Goal: Task Accomplishment & Management: Complete application form

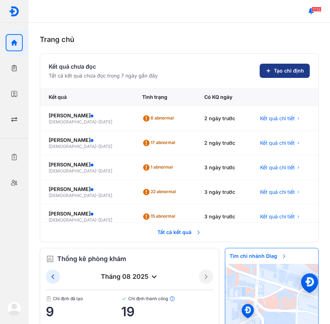
click at [278, 71] on span "Tạo chỉ định" at bounding box center [289, 70] width 30 height 7
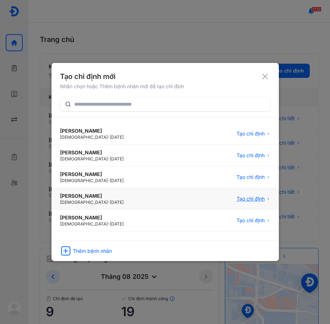
click at [239, 199] on span "Tạo chỉ định" at bounding box center [251, 198] width 28 height 7
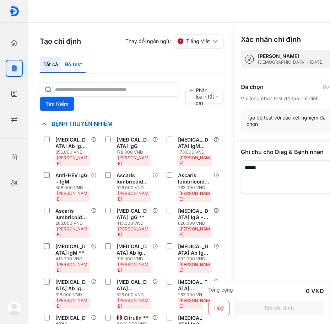
click at [73, 63] on div "Bộ test" at bounding box center [74, 65] width 24 height 16
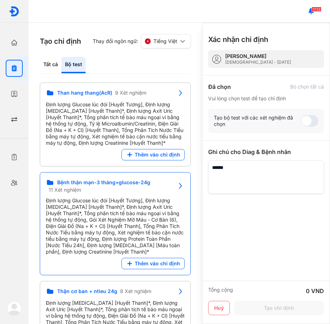
click at [95, 182] on span "Bệnh thận mạn-3 tháng+glucose-24g" at bounding box center [103, 182] width 93 height 6
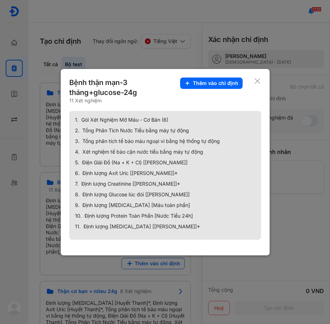
click at [261, 80] on div "Bệnh thận mạn-3 tháng+glucose-24g 11 Xét nghiệm Thêm vào chỉ định 1. Gói Xét Ng…" at bounding box center [165, 162] width 209 height 186
click at [258, 80] on icon at bounding box center [257, 81] width 7 height 7
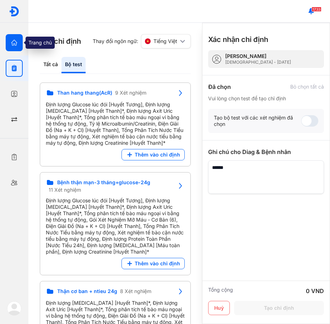
click at [16, 46] on div at bounding box center [14, 42] width 17 height 17
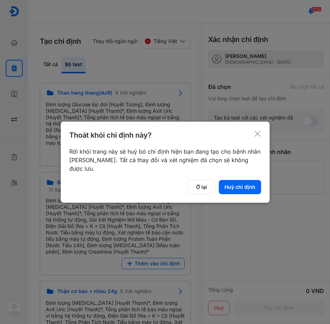
click at [263, 135] on div "Thoát khỏi chỉ định này? Rời khỏi trang này sẽ huỷ bỏ chỉ định hiện bạn đang tạ…" at bounding box center [165, 162] width 209 height 81
click at [258, 134] on use at bounding box center [258, 134] width 6 height 6
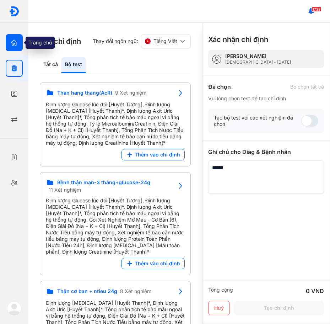
click at [11, 43] on icon "button" at bounding box center [14, 42] width 7 height 7
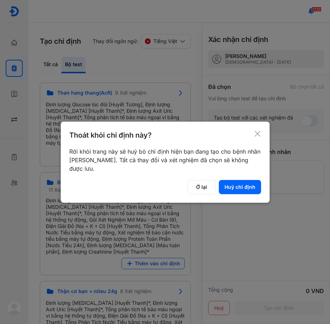
click at [254, 130] on div "Thoát khỏi chỉ định này?" at bounding box center [165, 135] width 192 height 10
click at [256, 135] on use at bounding box center [258, 134] width 6 height 6
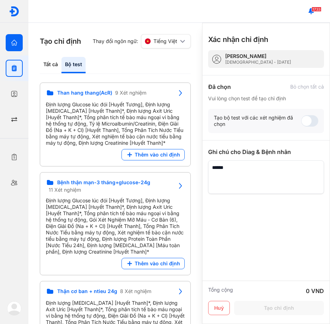
click at [17, 52] on div "Trang chủ Tổng quan hoạt động của phòng khám" at bounding box center [14, 43] width 28 height 26
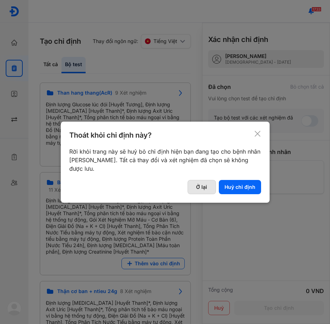
click at [198, 189] on button "Ở lại" at bounding box center [202, 187] width 28 height 14
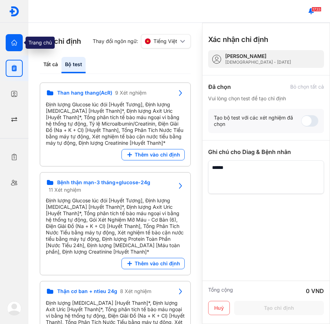
click at [16, 46] on icon "button" at bounding box center [14, 42] width 7 height 7
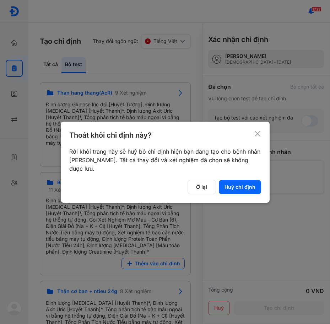
click at [254, 133] on icon at bounding box center [257, 133] width 7 height 7
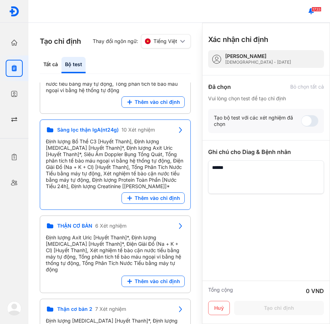
scroll to position [546, 0]
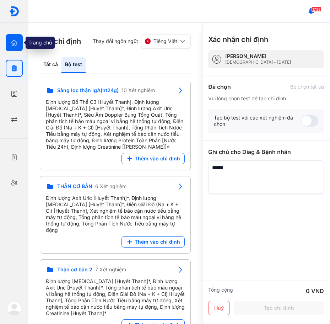
click at [12, 42] on use "button" at bounding box center [14, 43] width 6 height 6
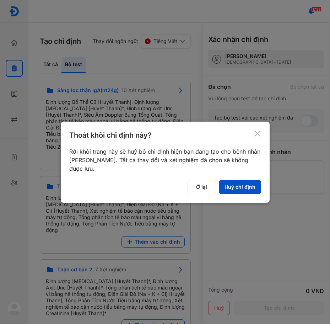
click at [243, 190] on button "Huỷ chỉ định" at bounding box center [240, 187] width 42 height 14
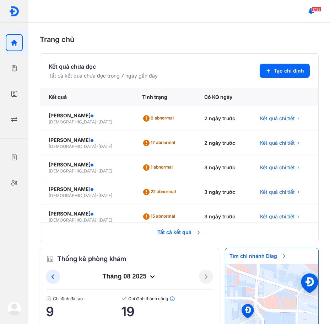
click at [175, 232] on span "Tất cả kết quả" at bounding box center [179, 232] width 53 height 16
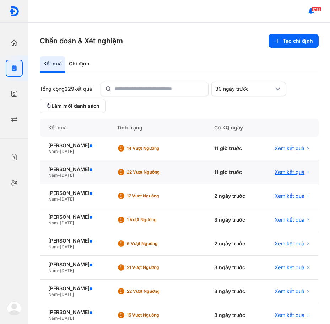
click at [288, 172] on span "Xem kết quả" at bounding box center [290, 172] width 30 height 6
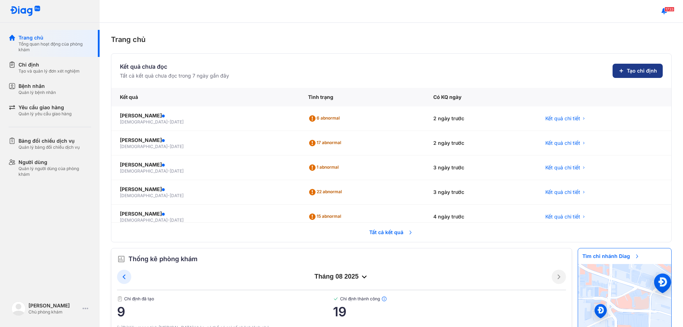
click at [616, 65] on button "Tạo chỉ định" at bounding box center [637, 71] width 50 height 14
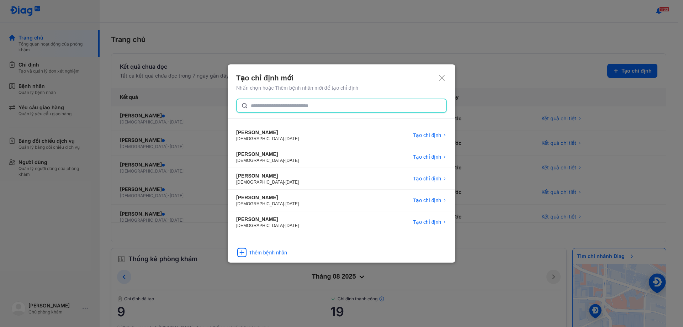
click at [282, 107] on input "text" at bounding box center [346, 105] width 191 height 13
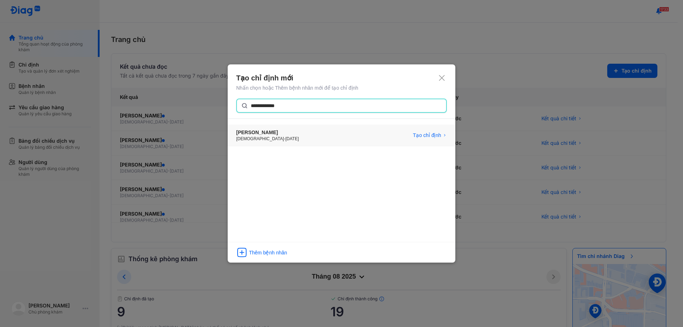
type input "**********"
click at [282, 137] on div "CHÂU XUÂN THỌ Male - 05/05/1996 Tạo chỉ định" at bounding box center [342, 136] width 228 height 22
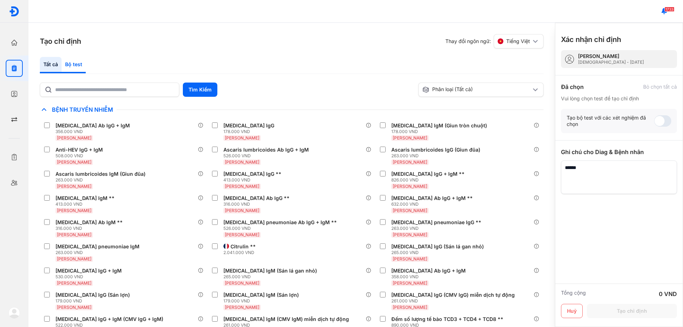
click at [74, 67] on div "Bộ test" at bounding box center [74, 65] width 24 height 16
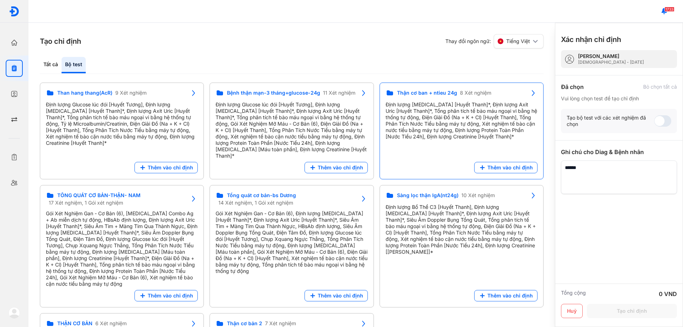
click at [531, 90] on icon at bounding box center [533, 93] width 9 height 9
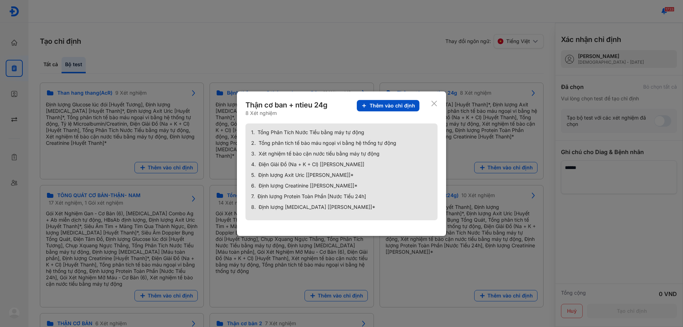
click at [402, 105] on span "Thêm vào chỉ định" at bounding box center [392, 105] width 46 height 6
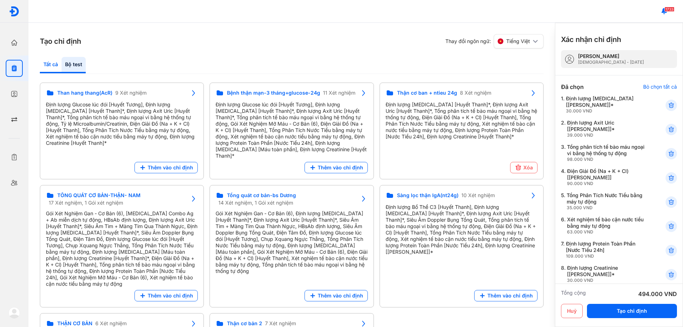
click at [62, 69] on div "Tất cả" at bounding box center [74, 65] width 24 height 16
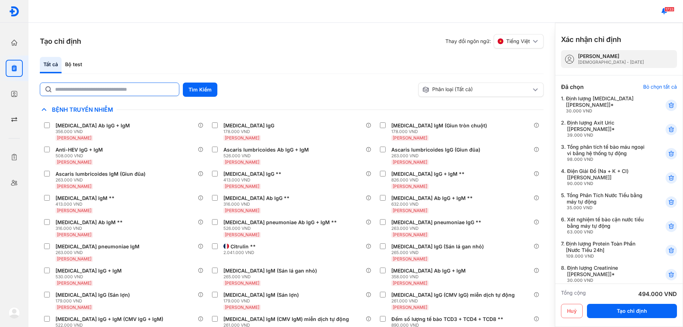
click at [149, 86] on input "text" at bounding box center [114, 89] width 119 height 13
click at [202, 90] on button "Tìm Kiếm" at bounding box center [200, 89] width 34 height 14
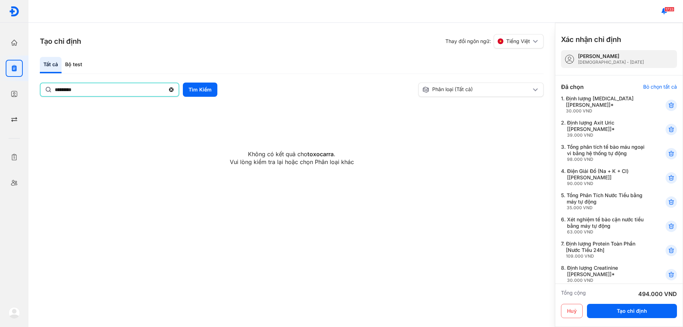
click at [106, 95] on input "*********" at bounding box center [110, 89] width 110 height 13
click at [190, 93] on button "Tìm Kiếm" at bounding box center [200, 89] width 34 height 14
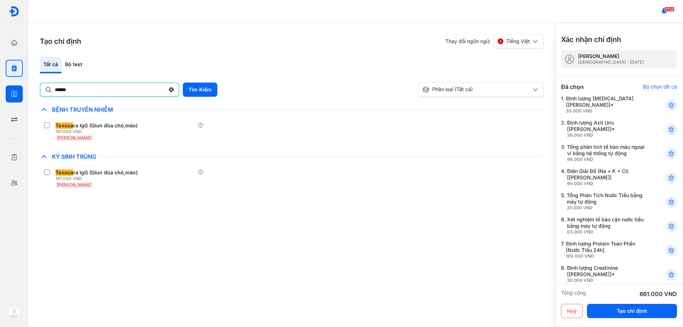
drag, startPoint x: 81, startPoint y: 90, endPoint x: 0, endPoint y: 97, distance: 81.4
click at [0, 97] on div "Trang chủ Tổng quan hoạt động của phòng khám Chỉ định Tạo và quản lý đơn xét ng…" at bounding box center [341, 163] width 683 height 327
type input "*"
click at [206, 92] on button "Tìm Kiếm" at bounding box center [200, 89] width 34 height 14
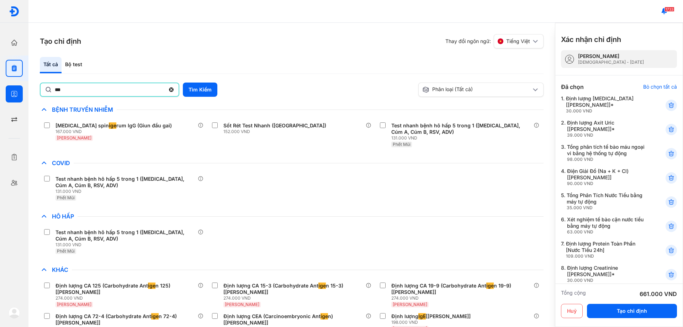
drag, startPoint x: 101, startPoint y: 91, endPoint x: 0, endPoint y: 92, distance: 101.3
click at [0, 92] on div "Trang chủ Tổng quan hoạt động của phòng khám Chỉ định Tạo và quản lý đơn xét ng…" at bounding box center [341, 163] width 683 height 327
type input "*"
type input "**********"
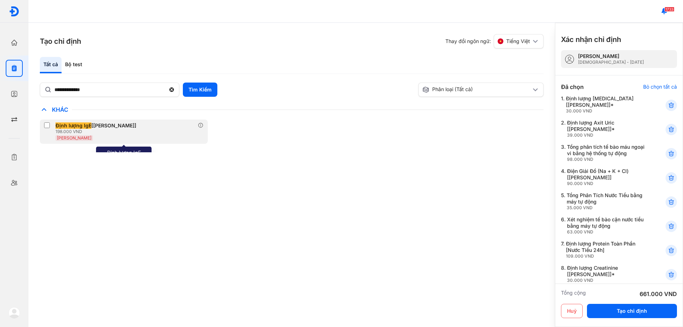
click at [52, 126] on label at bounding box center [48, 125] width 9 height 7
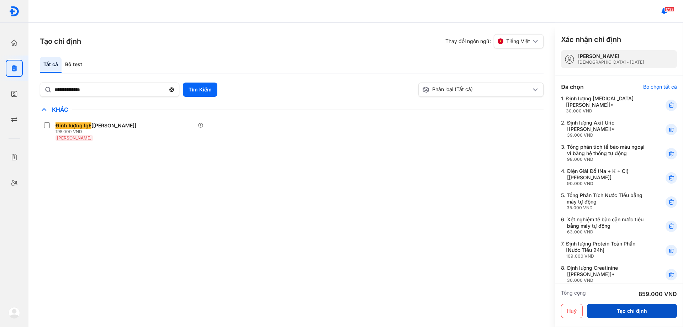
click at [615, 308] on button "Tạo chỉ định" at bounding box center [632, 311] width 90 height 14
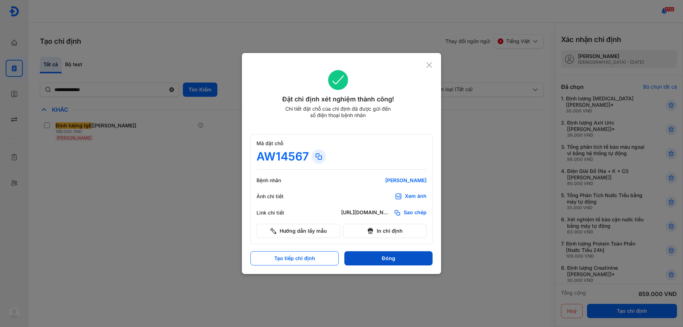
click at [377, 262] on button "Đóng" at bounding box center [388, 258] width 88 height 14
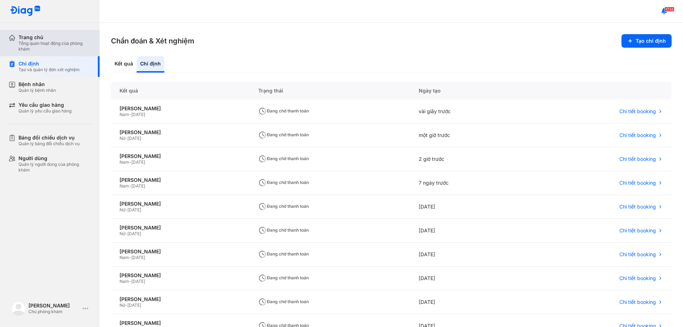
click at [65, 45] on div "Tổng quan hoạt động của phòng khám" at bounding box center [54, 46] width 73 height 11
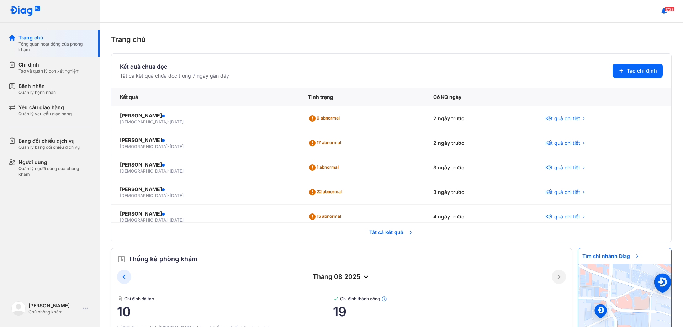
click at [379, 230] on span "Tất cả kết quả" at bounding box center [391, 232] width 53 height 16
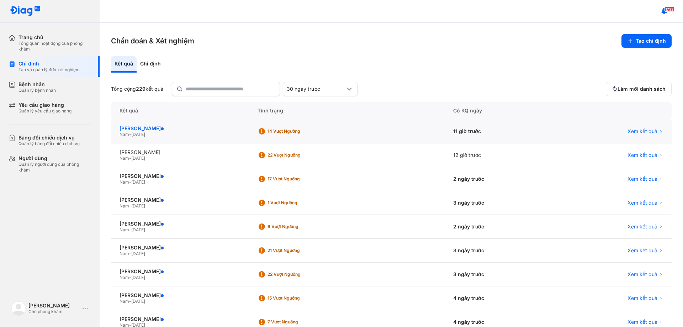
click at [160, 126] on div "[PERSON_NAME]" at bounding box center [179, 128] width 121 height 6
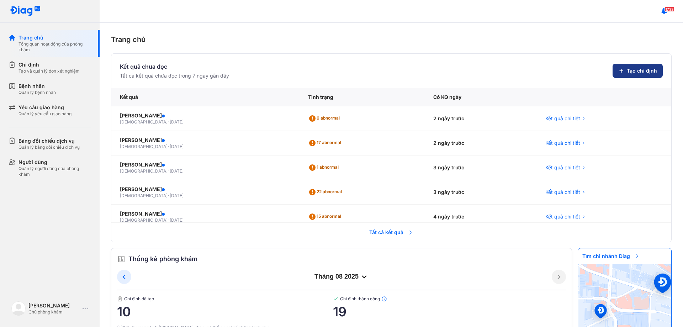
click at [626, 72] on span "Tạo chỉ định" at bounding box center [641, 70] width 30 height 7
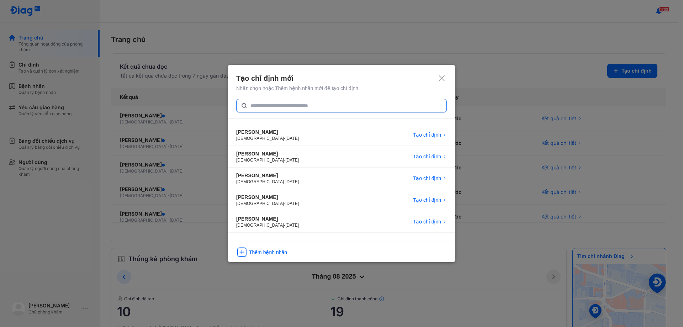
click at [255, 104] on input "text" at bounding box center [346, 105] width 192 height 13
type input "**********"
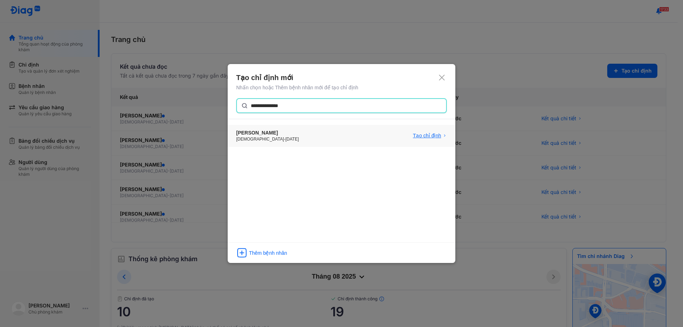
click at [430, 133] on span "Tạo chỉ định" at bounding box center [427, 135] width 28 height 7
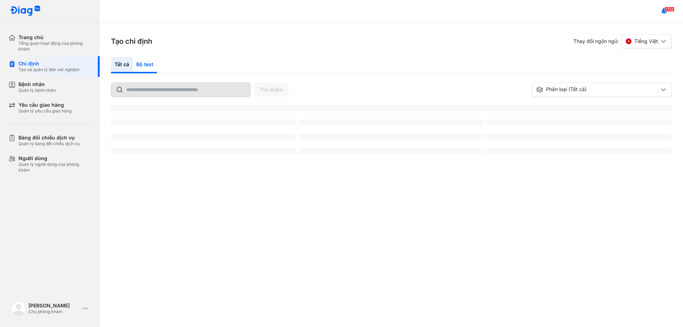
click at [148, 65] on div "Bộ test" at bounding box center [145, 65] width 24 height 16
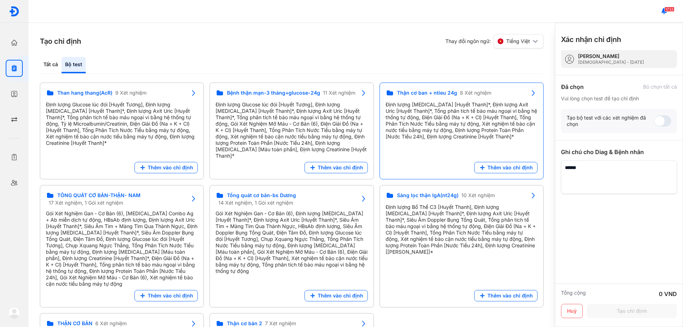
click at [445, 94] on span "Thận cơ ban + ntieu 24g" at bounding box center [427, 93] width 60 height 6
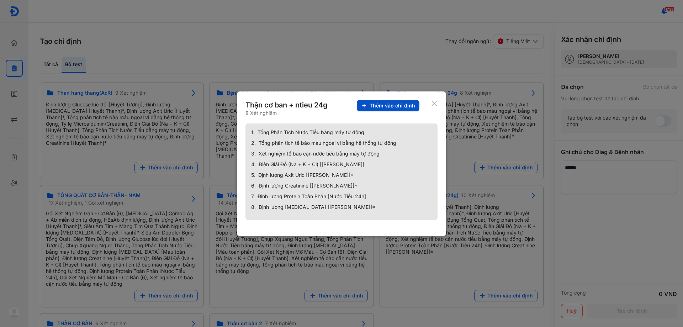
click at [391, 106] on span "Thêm vào chỉ định" at bounding box center [392, 105] width 46 height 6
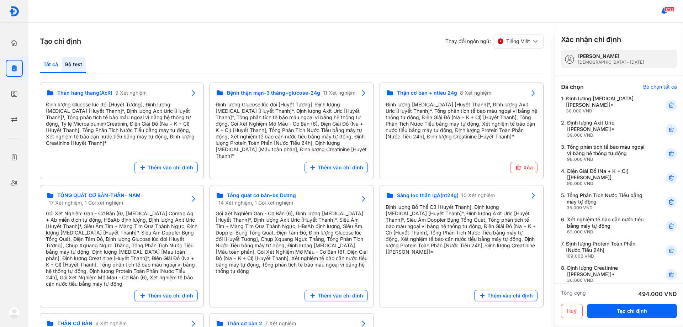
click at [62, 66] on div "Tất cả" at bounding box center [74, 65] width 24 height 16
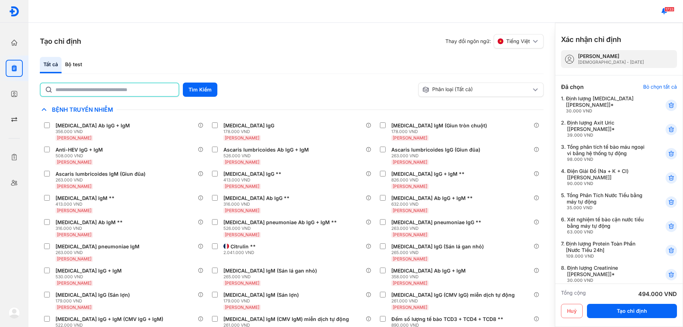
click at [96, 91] on input "text" at bounding box center [114, 89] width 119 height 13
type input "*"
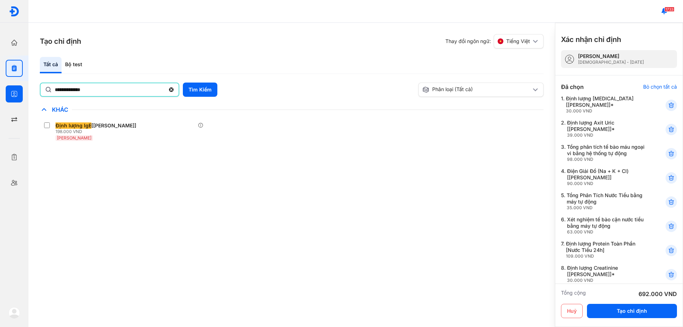
drag, startPoint x: 91, startPoint y: 92, endPoint x: 0, endPoint y: 96, distance: 90.7
click at [0, 96] on div "**********" at bounding box center [341, 163] width 683 height 327
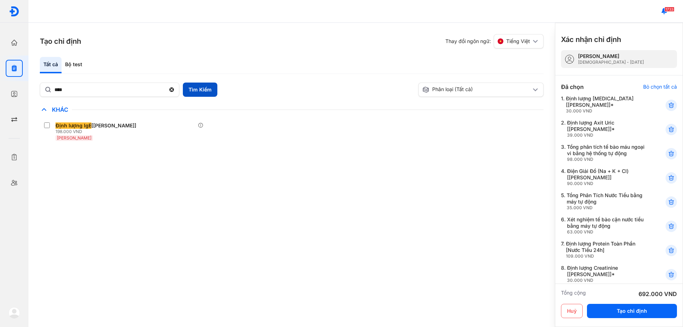
click at [209, 89] on button "Tìm Kiếm" at bounding box center [200, 89] width 34 height 14
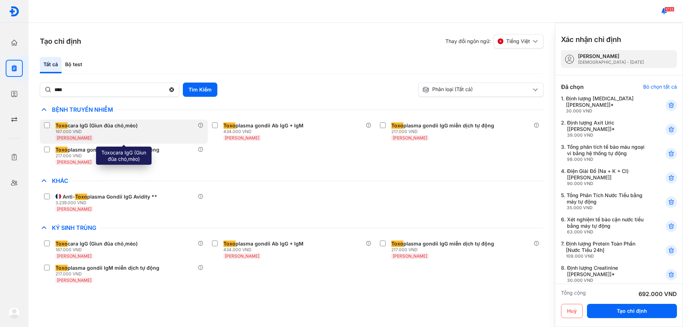
click at [85, 128] on div "Toxo cara IgG (Giun đũa chó,mèo)" at bounding box center [96, 125] width 82 height 6
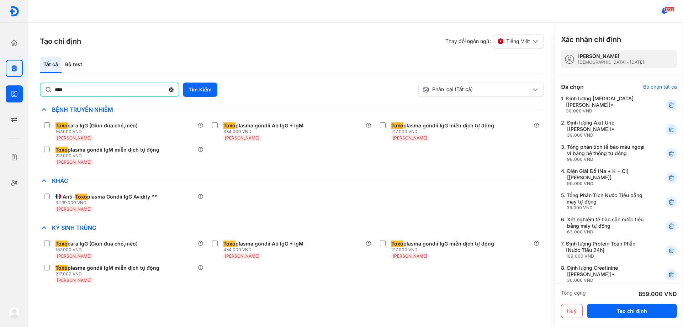
drag, startPoint x: 101, startPoint y: 94, endPoint x: 0, endPoint y: 95, distance: 101.3
click at [0, 95] on div "Trang chủ Tổng quan hoạt động của phòng khám Chỉ định Tạo và quản lý đơn xét ng…" at bounding box center [341, 163] width 683 height 327
type input "******"
click at [202, 91] on button "Tìm Kiếm" at bounding box center [200, 89] width 34 height 14
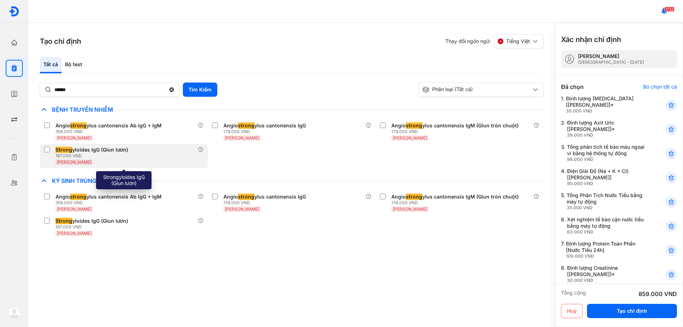
click at [51, 152] on label at bounding box center [48, 149] width 9 height 7
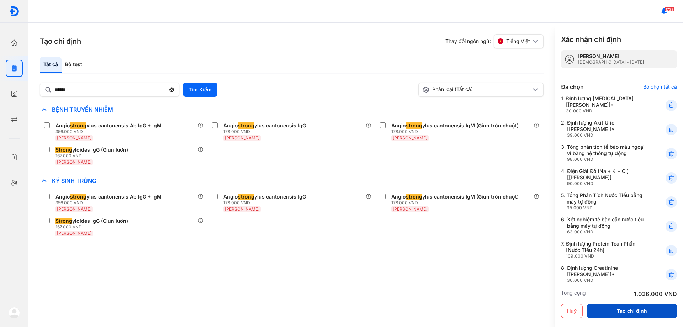
click at [623, 310] on button "Tạo chỉ định" at bounding box center [632, 311] width 90 height 14
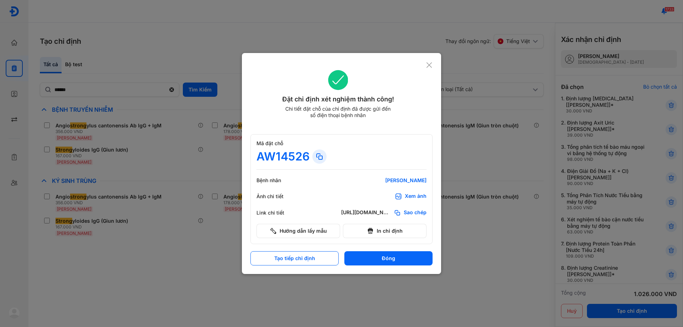
click at [431, 68] on icon at bounding box center [429, 65] width 7 height 7
